Goal: Task Accomplishment & Management: Manage account settings

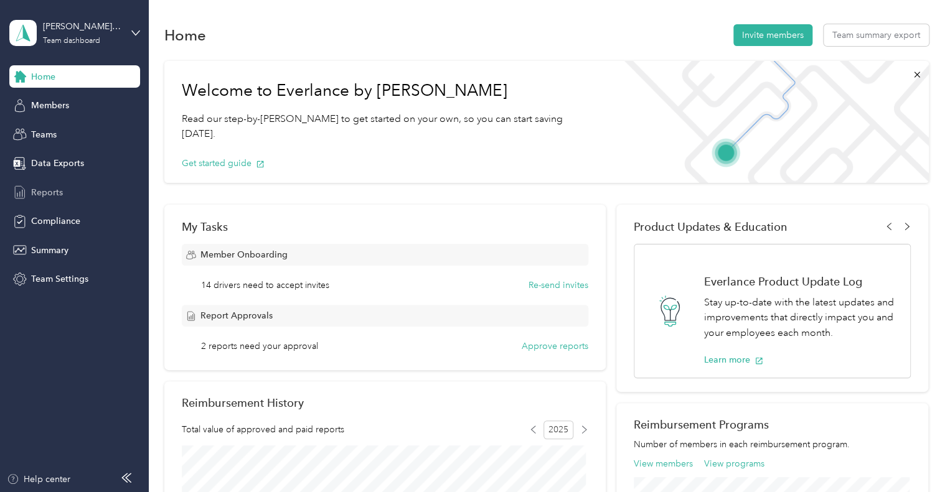
click at [60, 194] on div "Reports" at bounding box center [74, 192] width 131 height 22
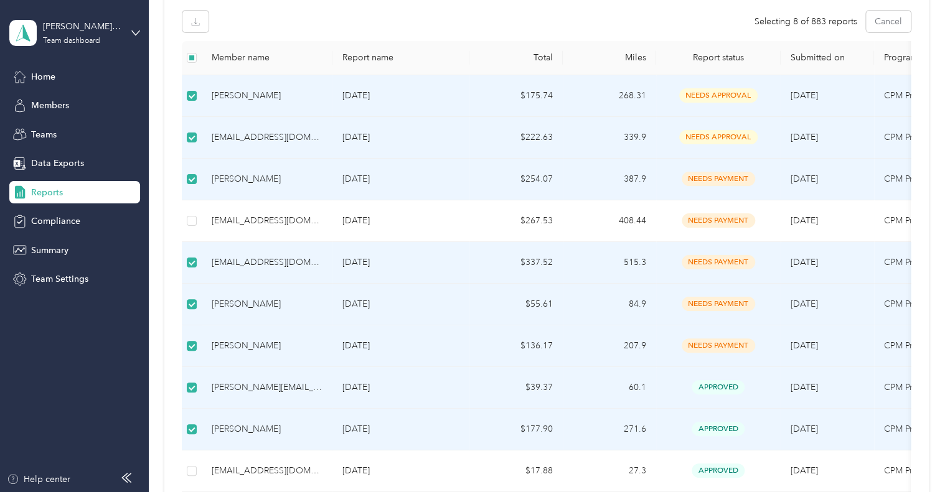
scroll to position [373, 0]
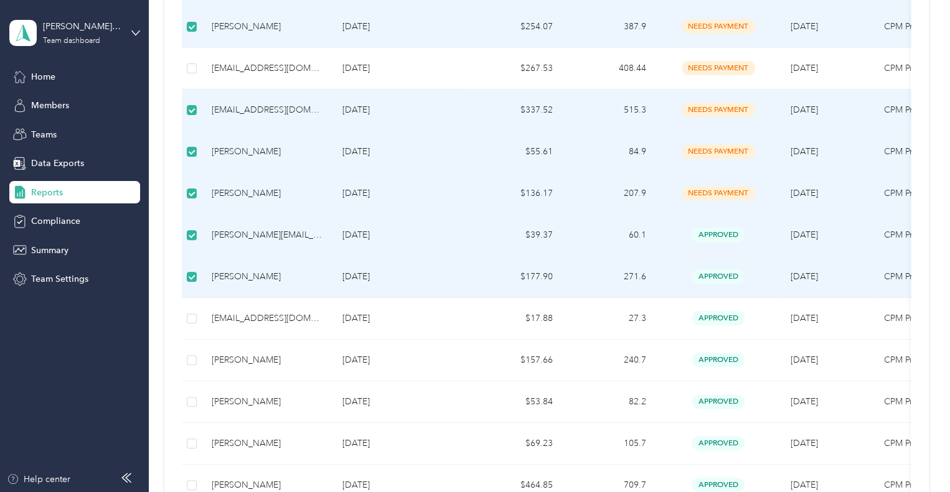
click at [192, 261] on td at bounding box center [192, 277] width 20 height 42
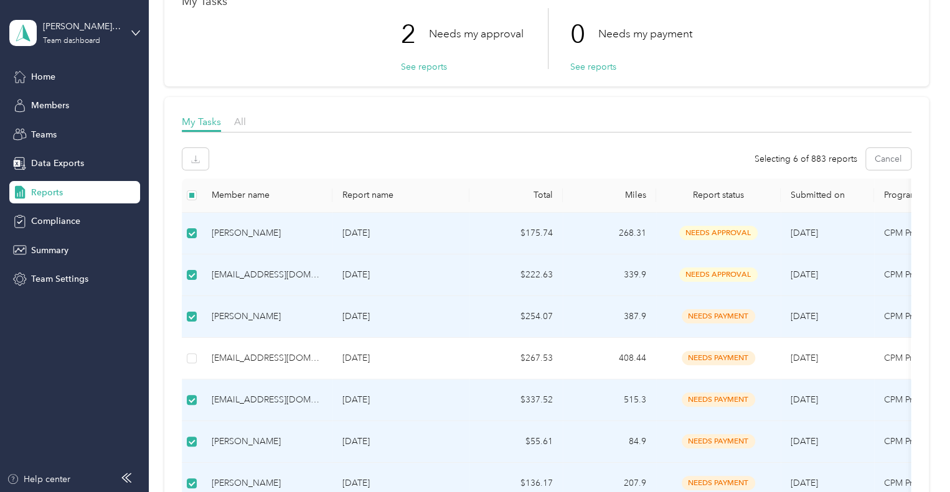
scroll to position [0, 0]
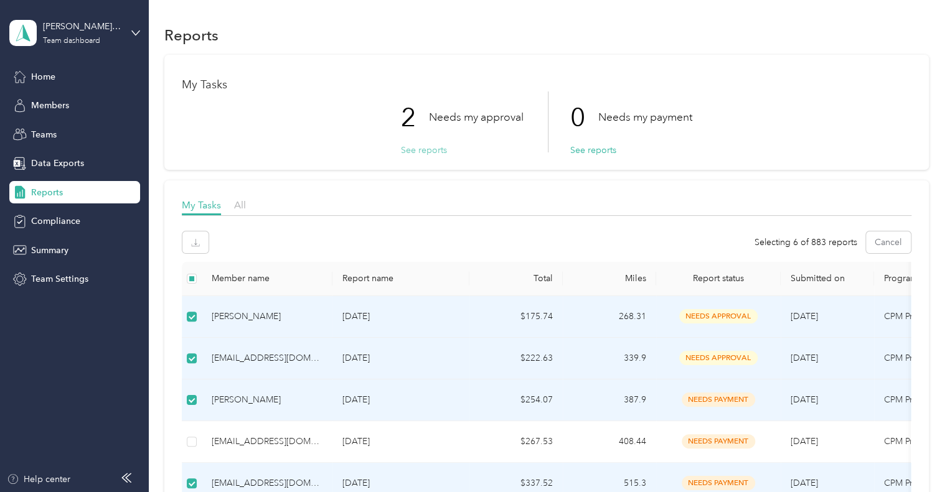
click at [425, 151] on button "See reports" at bounding box center [424, 150] width 46 height 13
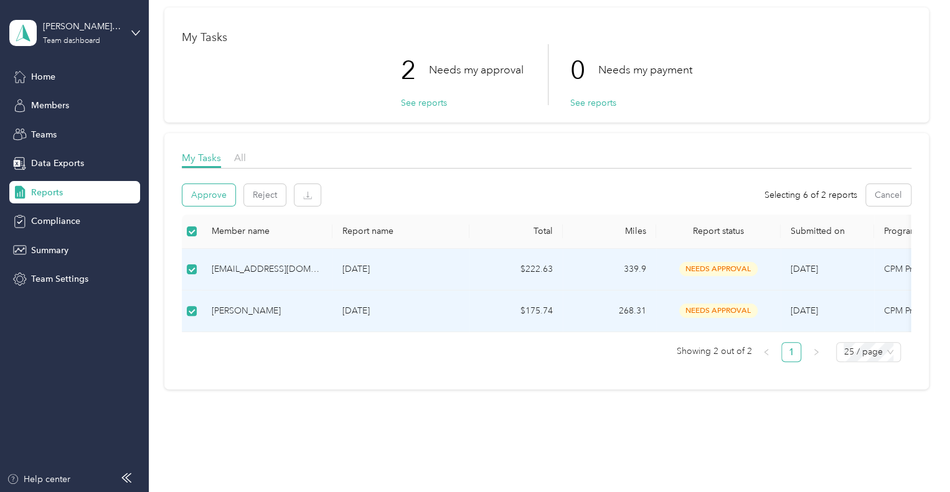
scroll to position [19, 0]
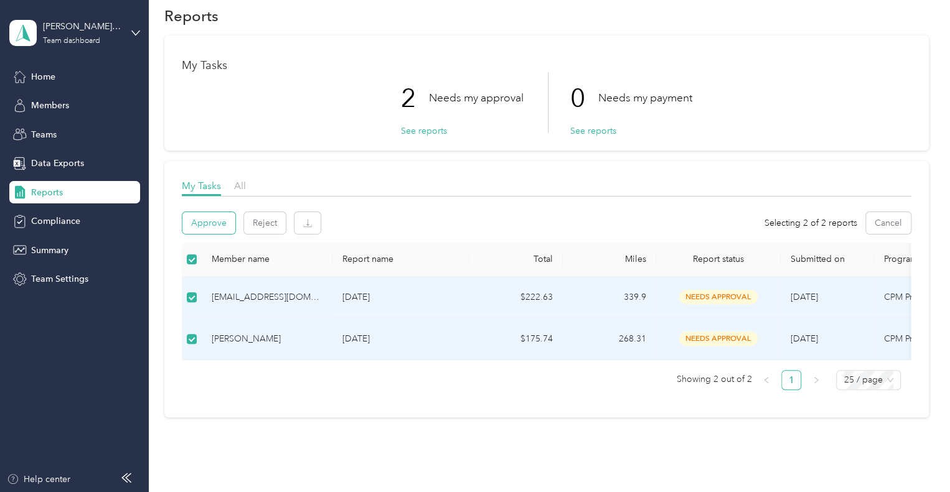
click at [209, 226] on button "Approve" at bounding box center [208, 223] width 53 height 22
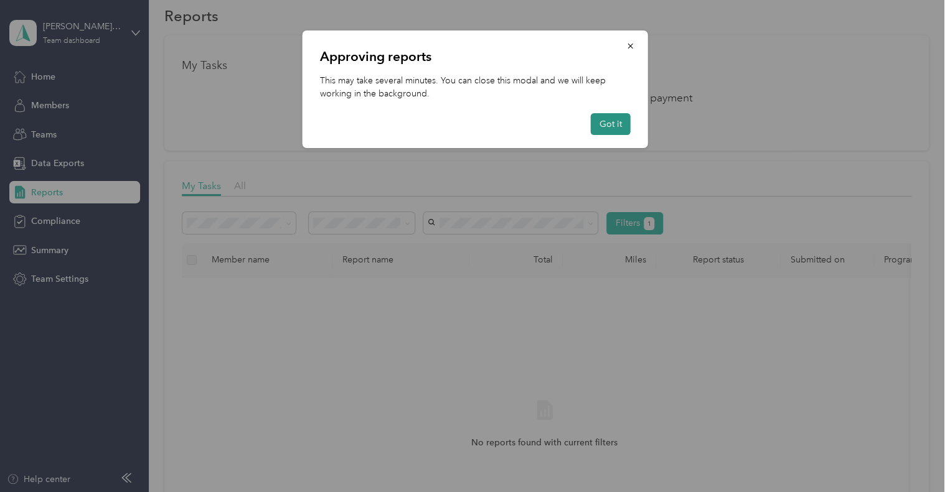
click at [616, 124] on button "Got it" at bounding box center [611, 124] width 40 height 22
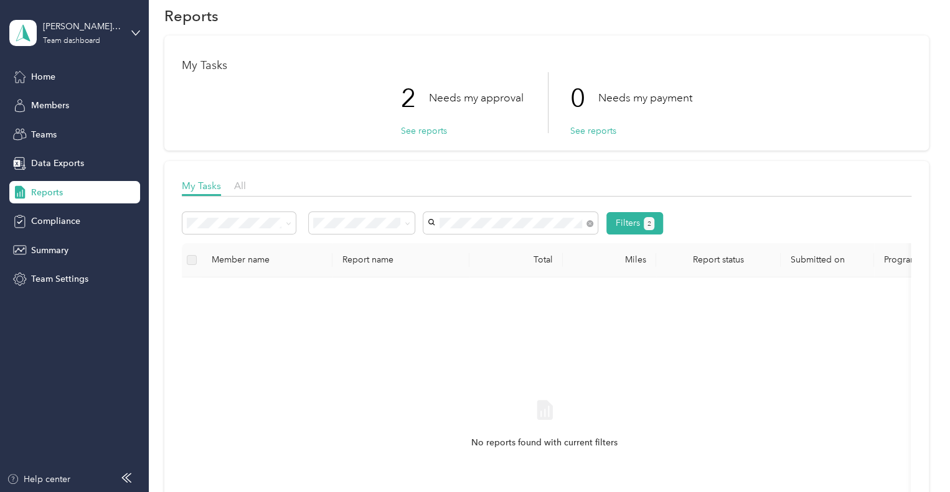
click at [474, 244] on span "[EMAIL_ADDRESS][DOMAIN_NAME]" at bounding box center [505, 245] width 147 height 11
click at [419, 129] on button "See reports" at bounding box center [424, 130] width 46 height 13
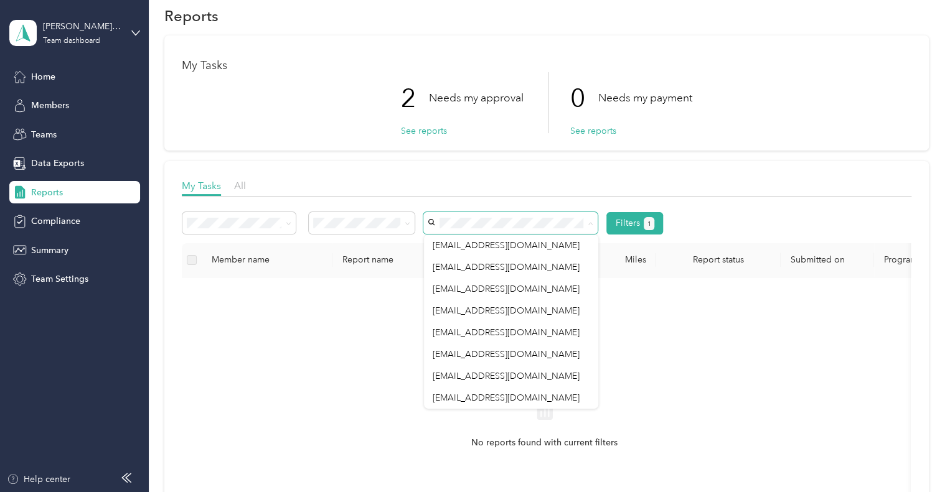
drag, startPoint x: 269, startPoint y: 333, endPoint x: 218, endPoint y: 317, distance: 52.9
click at [266, 333] on div "No reports found with current filters" at bounding box center [545, 435] width 706 height 296
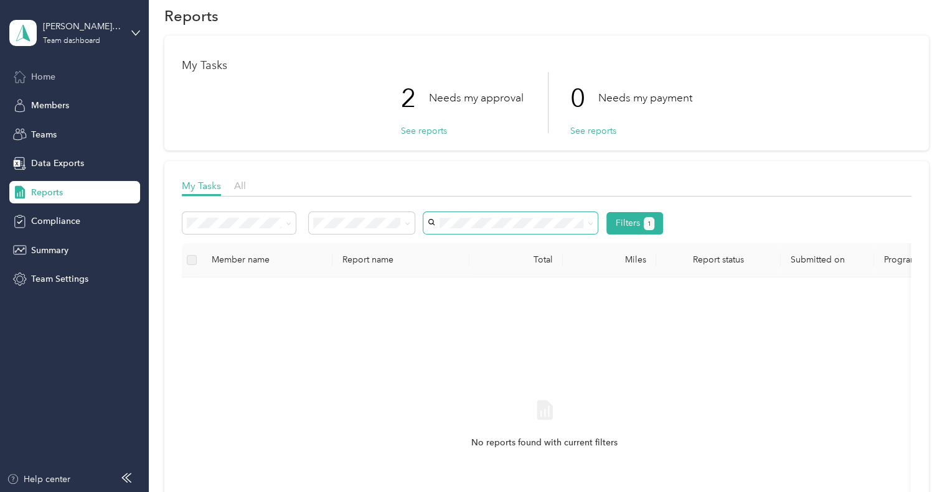
click at [42, 76] on span "Home" at bounding box center [43, 76] width 24 height 13
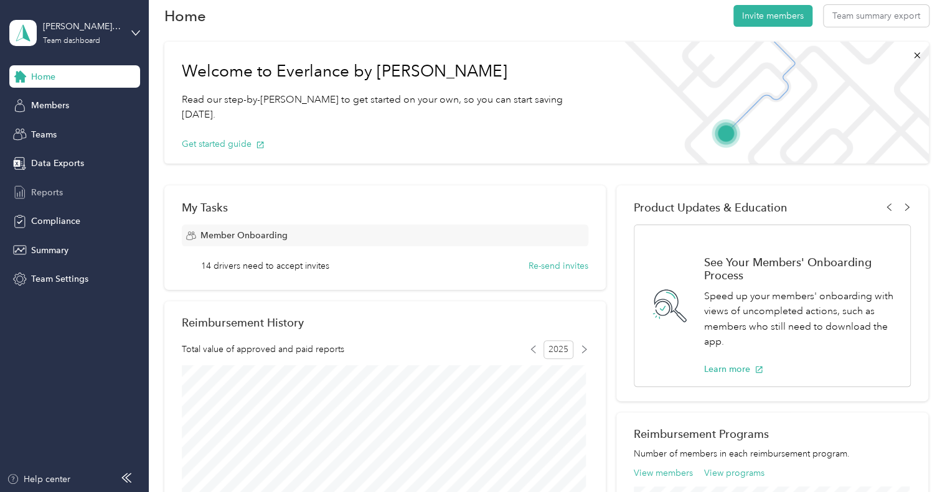
click at [50, 190] on span "Reports" at bounding box center [47, 192] width 32 height 13
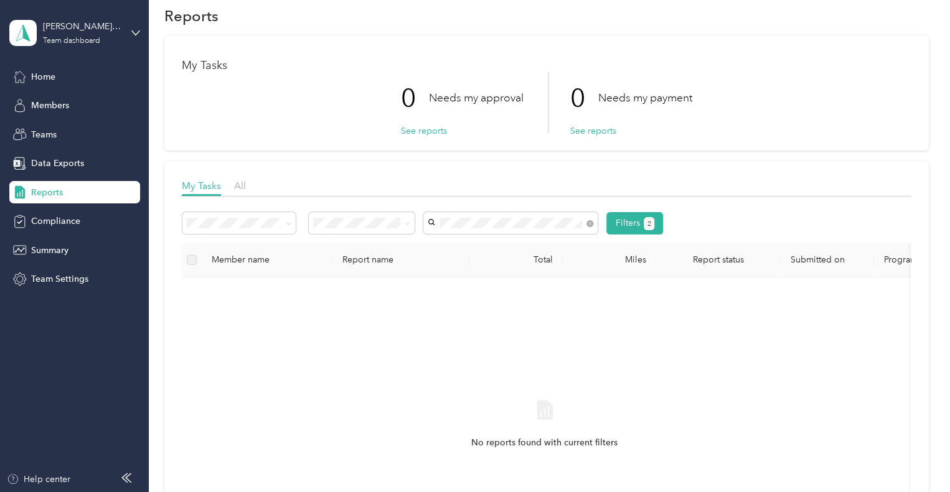
click at [503, 242] on span "[EMAIL_ADDRESS][DOMAIN_NAME]" at bounding box center [505, 245] width 147 height 11
click at [645, 218] on button "2" at bounding box center [648, 223] width 11 height 13
click at [632, 221] on button "Filters 2" at bounding box center [634, 223] width 57 height 22
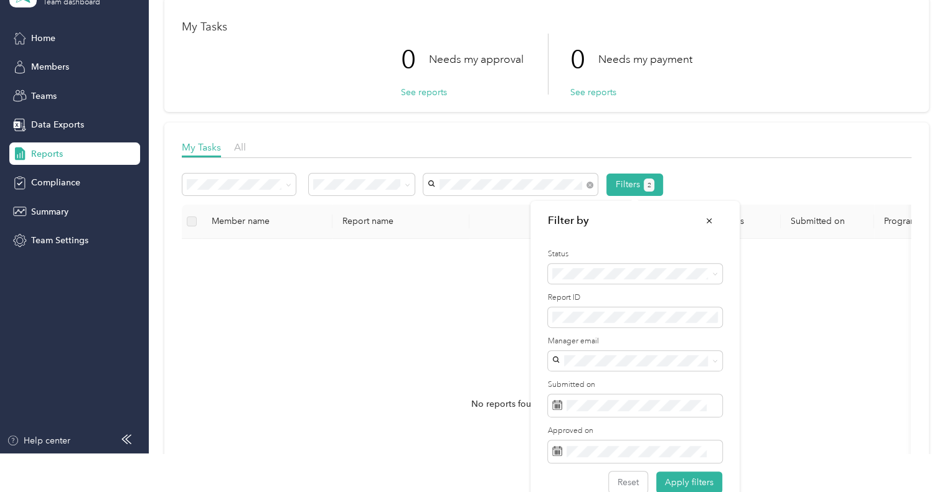
scroll to position [57, 0]
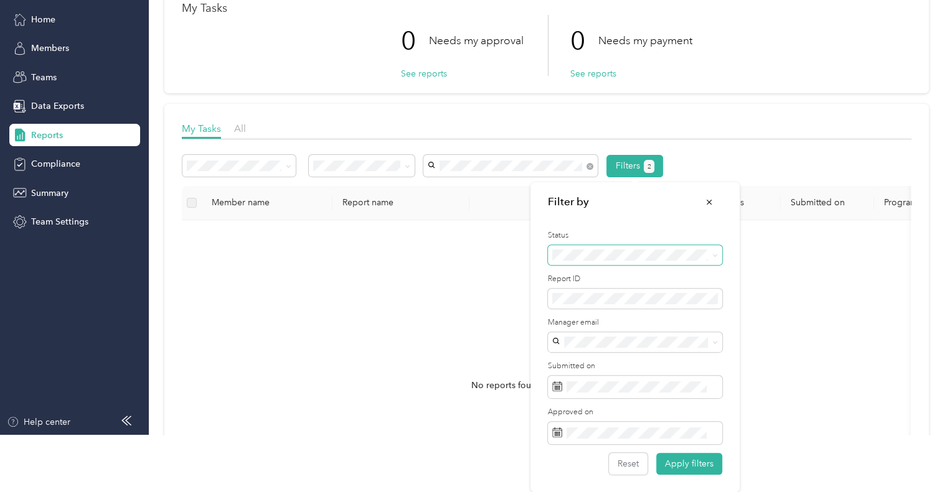
click at [717, 253] on icon at bounding box center [715, 256] width 6 height 6
click at [568, 274] on div "All" at bounding box center [634, 277] width 157 height 13
click at [691, 462] on button "Apply filters" at bounding box center [689, 464] width 66 height 22
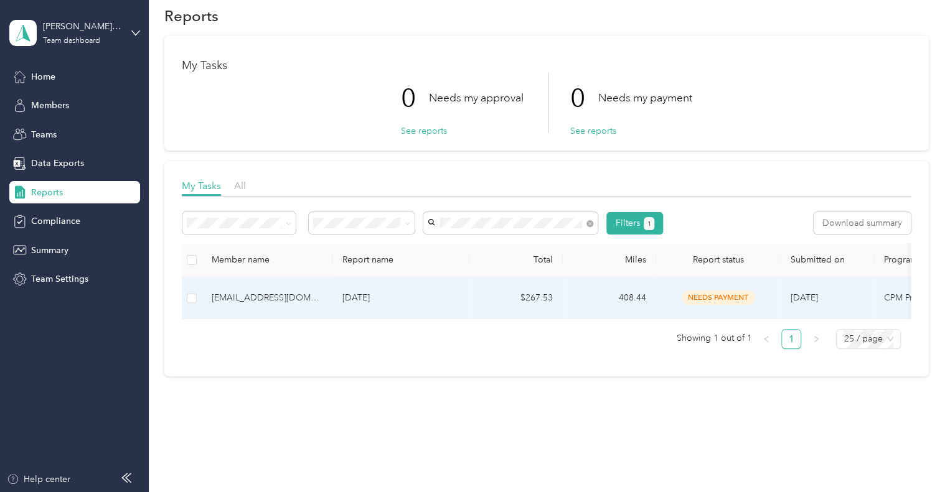
click at [274, 296] on div "[EMAIL_ADDRESS][DOMAIN_NAME]" at bounding box center [267, 298] width 111 height 14
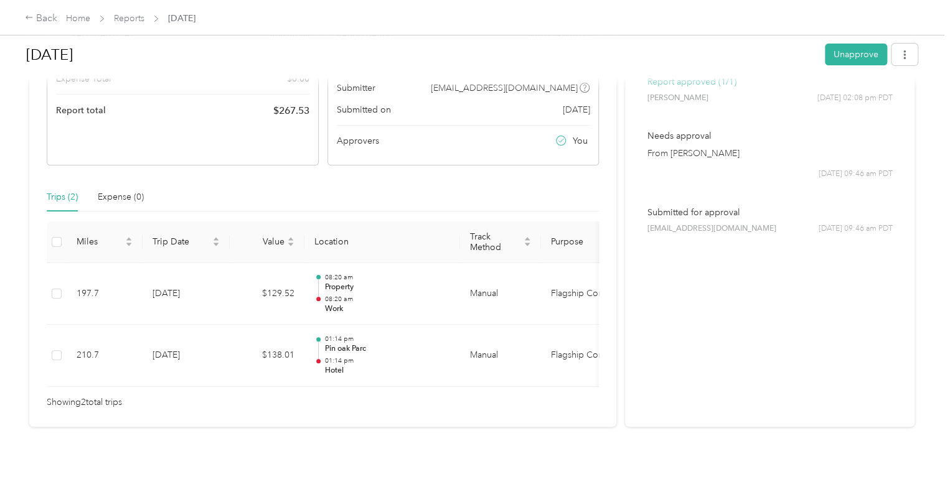
scroll to position [203, 0]
click at [856, 47] on button "Unapprove" at bounding box center [856, 55] width 62 height 22
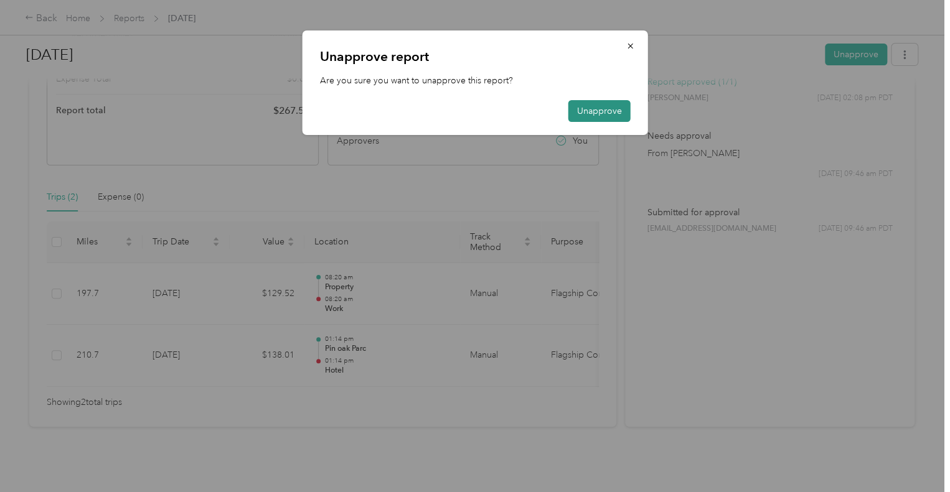
click at [589, 109] on button "Unapprove" at bounding box center [599, 111] width 62 height 22
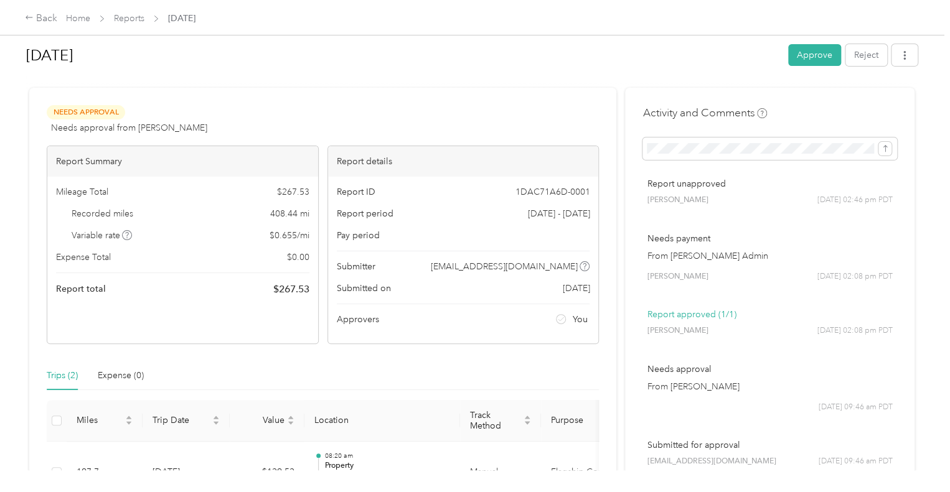
scroll to position [0, 0]
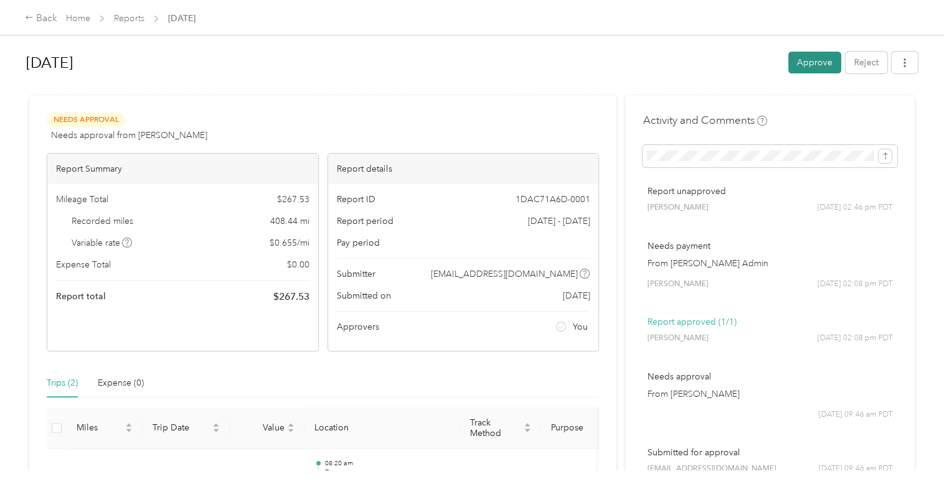
click at [806, 59] on button "Approve" at bounding box center [814, 63] width 53 height 22
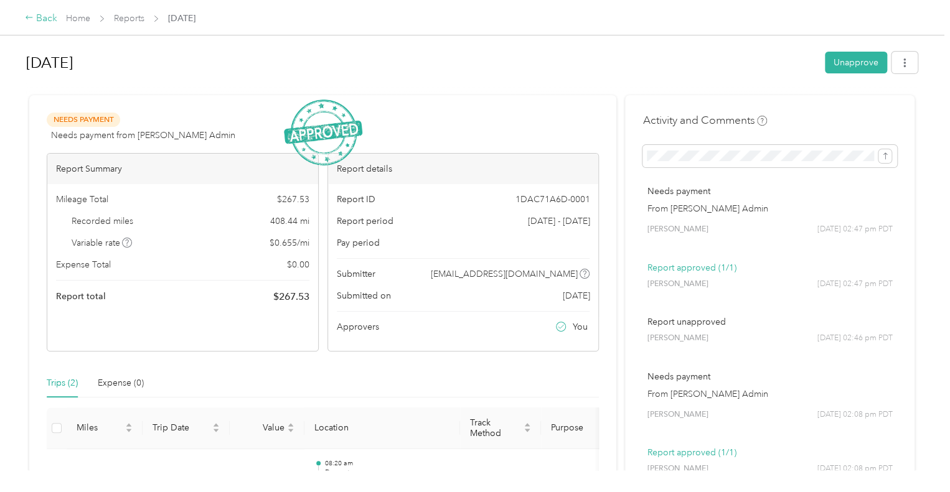
click at [45, 16] on div "Back" at bounding box center [41, 18] width 32 height 15
